Goal: Communication & Community: Answer question/provide support

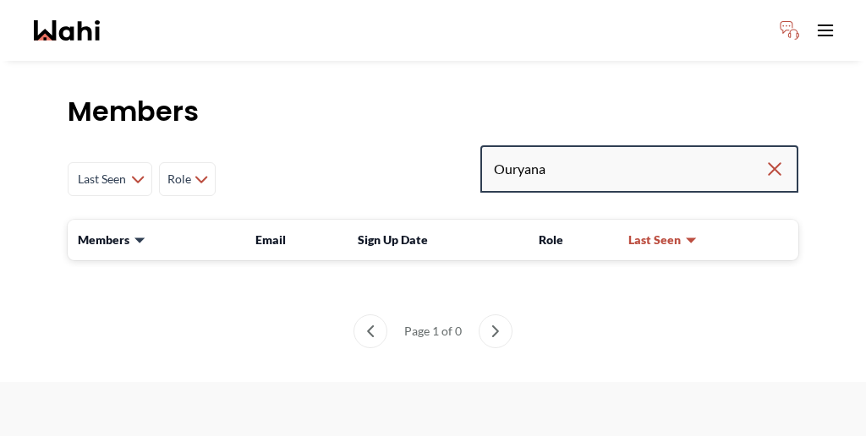
drag, startPoint x: 638, startPoint y: 123, endPoint x: 555, endPoint y: 119, distance: 83.8
click at [555, 145] on div "Last Seen Less day than [DATE] [DATE] - [DATE] [DATE] - [DATE] [DATE] - [DATE] …" at bounding box center [433, 179] width 731 height 68
paste input "med Wahab"
type input "[PERSON_NAME]"
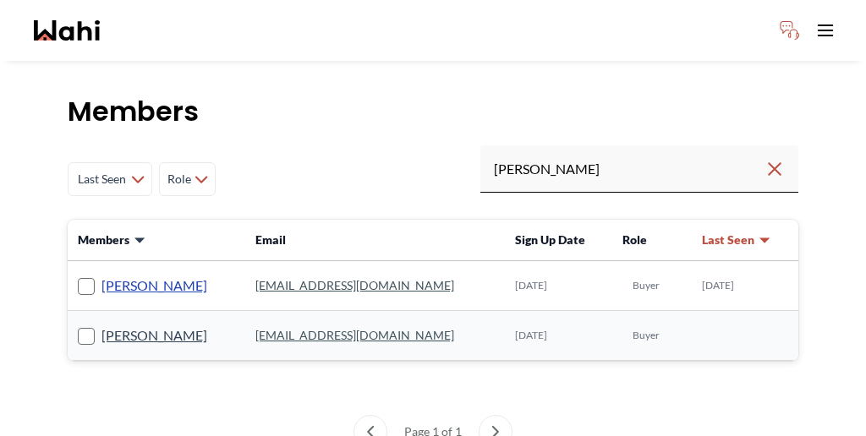
click at [123, 275] on link "[PERSON_NAME]" at bounding box center [154, 286] width 106 height 22
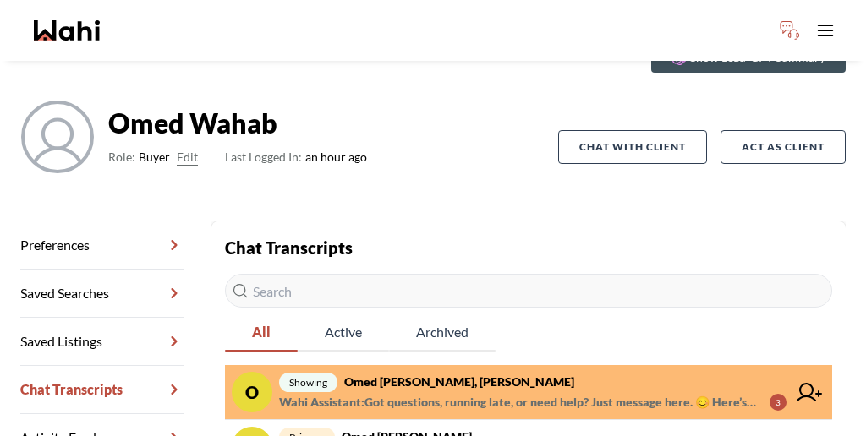
scroll to position [97, 0]
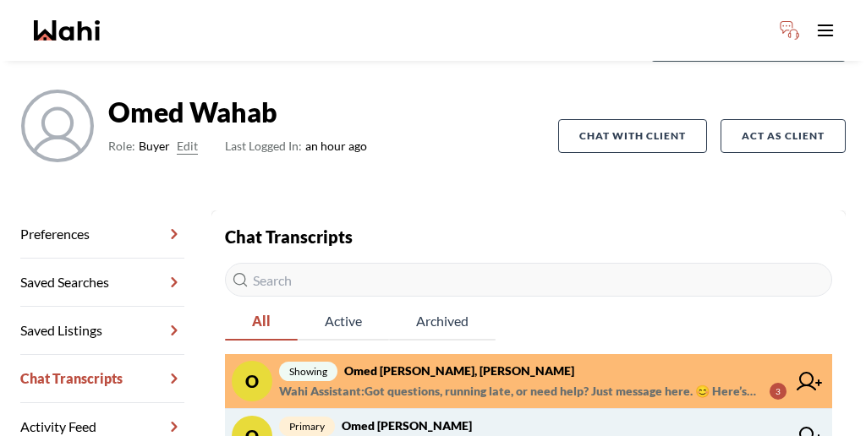
click at [371, 416] on span "primary Omed [PERSON_NAME]" at bounding box center [532, 426] width 507 height 20
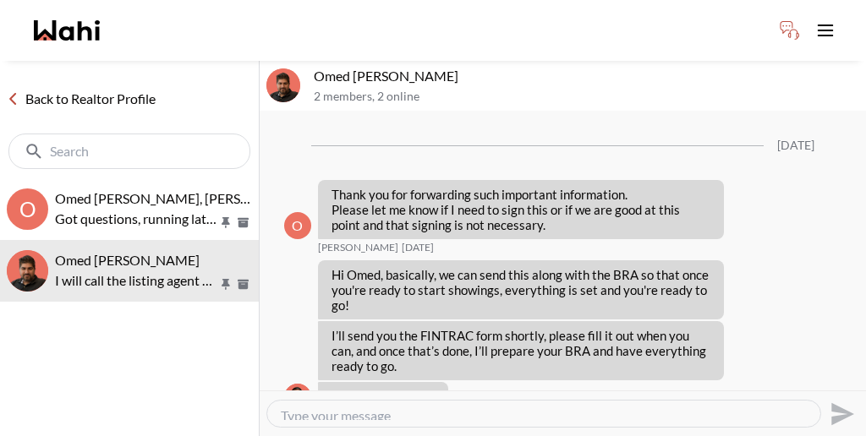
scroll to position [1575, 0]
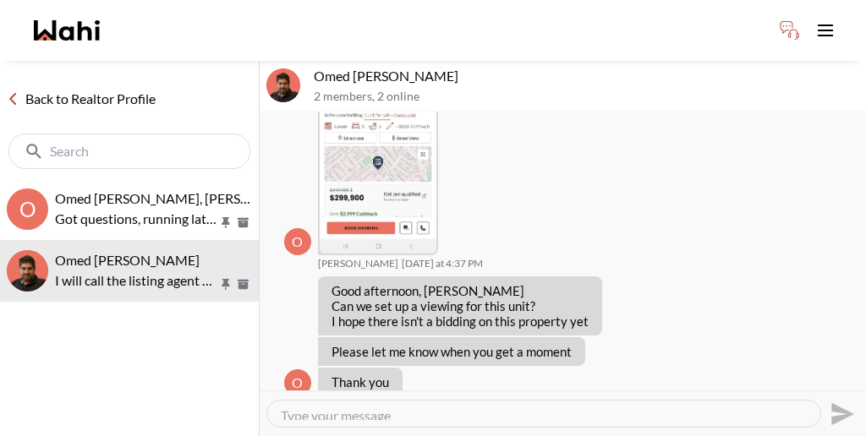
click at [415, 401] on div at bounding box center [543, 414] width 553 height 26
click at [319, 408] on textarea "Type your message" at bounding box center [544, 414] width 526 height 13
paste textarea "We will be sending a CoRep Document that you will need to sign prior to your ou…"
type textarea "We will be sending a CoRep Document that you will need to sign prior to your ou…"
